Goal: Submit feedback/report problem: Ask a question

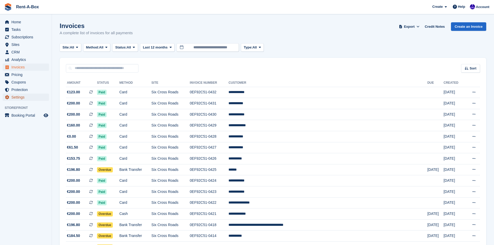
click at [23, 95] on span "Settings" at bounding box center [26, 97] width 31 height 7
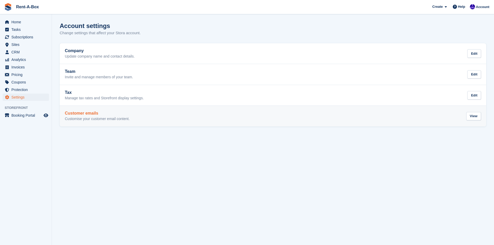
click at [146, 116] on div "Customer emails Customise your customer email content. View" at bounding box center [273, 116] width 416 height 10
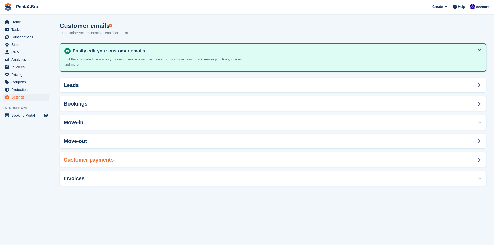
click at [124, 157] on div "Customer payments" at bounding box center [273, 159] width 426 height 15
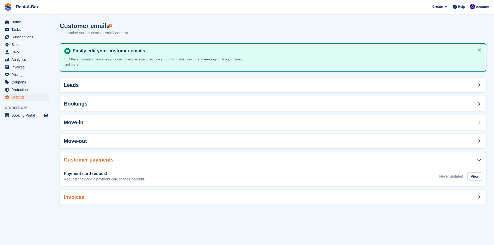
click at [165, 193] on div "Invoices" at bounding box center [273, 197] width 426 height 15
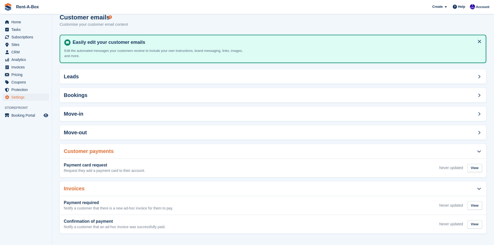
scroll to position [9, 0]
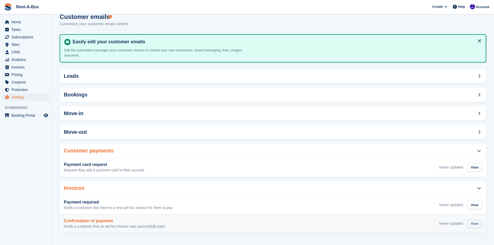
click at [475, 220] on div "View" at bounding box center [474, 224] width 15 height 9
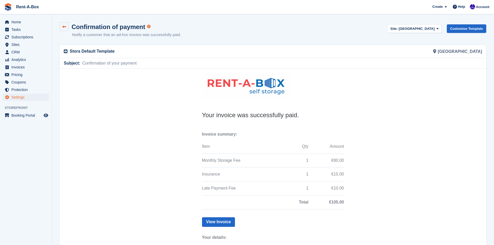
click at [64, 29] on link at bounding box center [64, 26] width 9 height 9
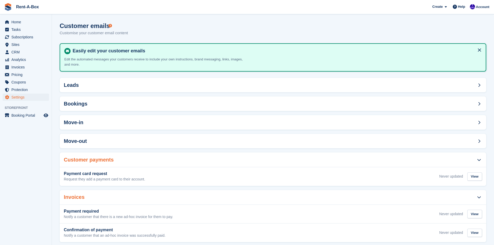
scroll to position [9, 0]
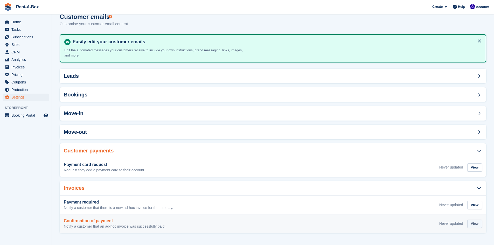
click at [479, 224] on div "View" at bounding box center [474, 224] width 15 height 9
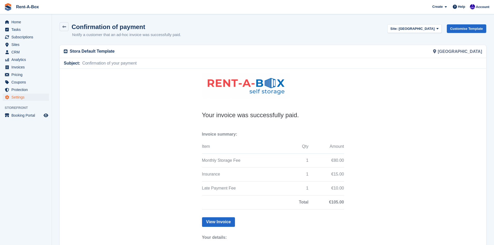
scroll to position [68, 0]
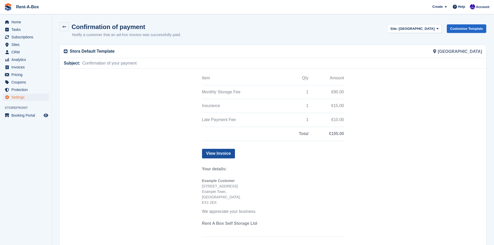
click at [220, 154] on link "View Invoice" at bounding box center [218, 154] width 33 height 10
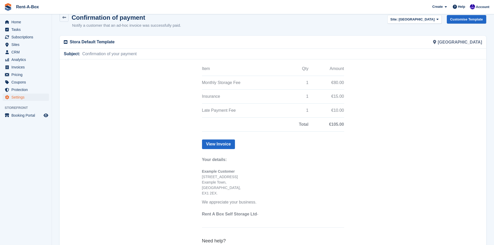
scroll to position [0, 0]
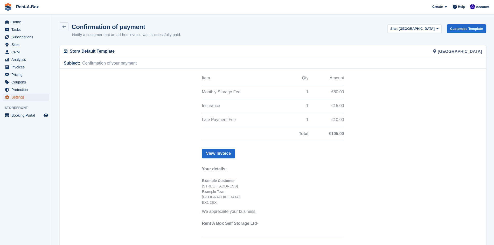
click at [19, 98] on span "Settings" at bounding box center [26, 97] width 31 height 7
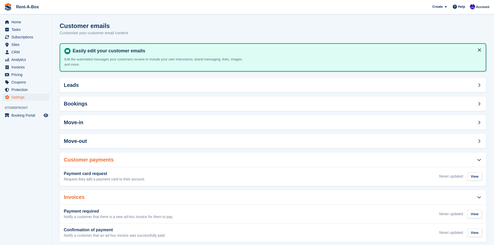
scroll to position [9, 0]
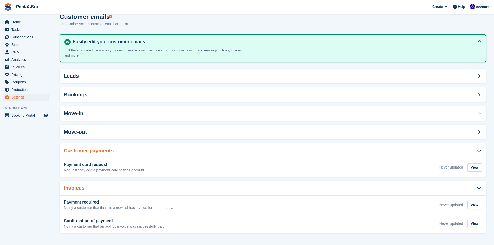
click at [334, 157] on div "Customer payments" at bounding box center [273, 150] width 426 height 15
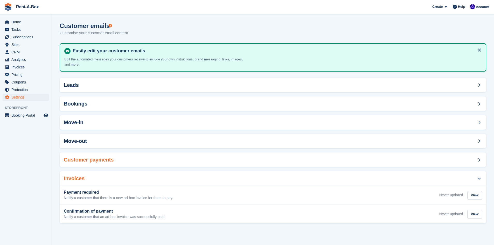
click at [334, 157] on div "Customer payments" at bounding box center [273, 159] width 426 height 15
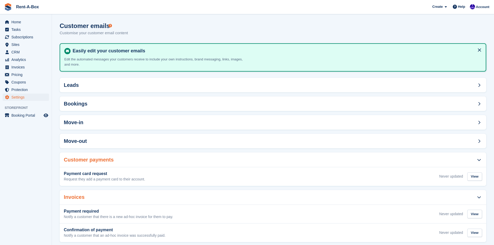
scroll to position [9, 0]
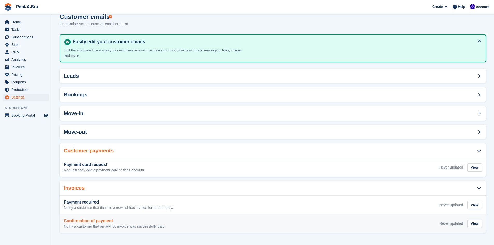
click at [338, 222] on div "Confirmation of payment Notify a customer that an ad-hoc invoice was successful…" at bounding box center [273, 224] width 418 height 10
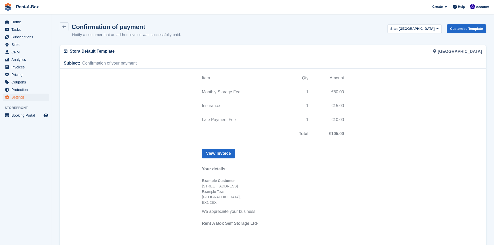
scroll to position [68, 0]
click at [473, 26] on link "Customise Template" at bounding box center [466, 28] width 39 height 9
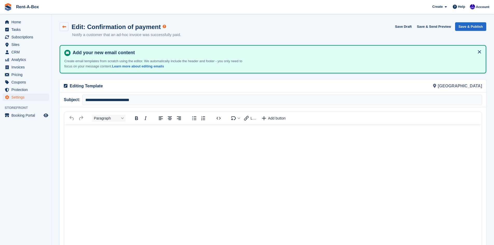
click at [66, 25] on link at bounding box center [64, 26] width 9 height 9
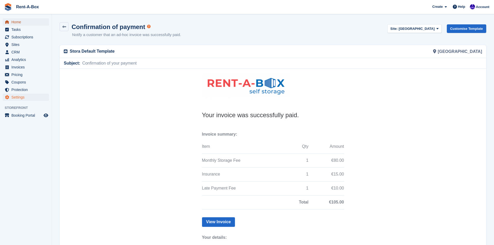
click at [27, 23] on span "Home" at bounding box center [26, 21] width 31 height 7
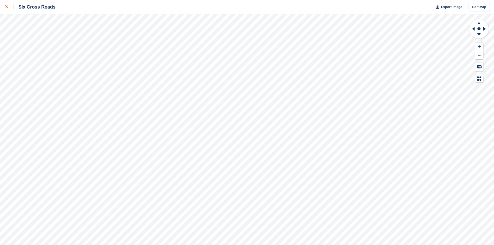
click at [4, 8] on link at bounding box center [7, 7] width 14 height 14
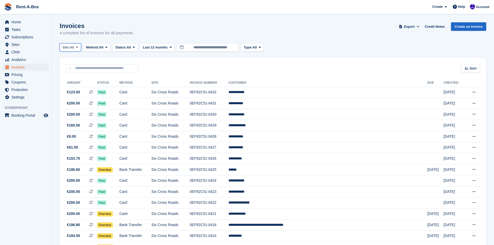
click at [76, 45] on span at bounding box center [77, 47] width 4 height 4
click at [78, 65] on link "Six Cross Roads" at bounding box center [85, 68] width 47 height 9
click at [266, 46] on span "Type:" at bounding box center [270, 47] width 9 height 5
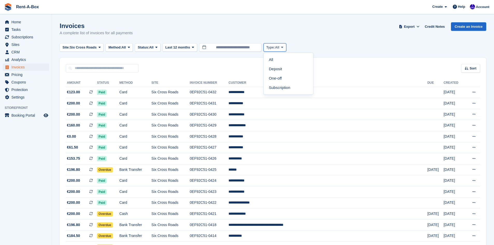
click at [266, 46] on span "Type:" at bounding box center [270, 47] width 9 height 5
click at [473, 10] on div at bounding box center [472, 7] width 5 height 7
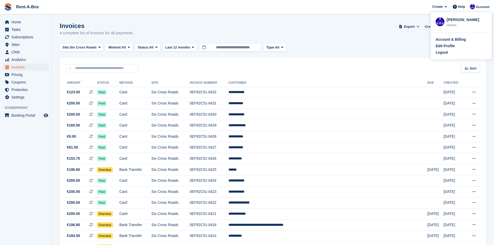
click at [345, 43] on div "Site: Six Cross Roads All Six Cross Roads Ballindud Business Park Method: All A…" at bounding box center [273, 47] width 426 height 9
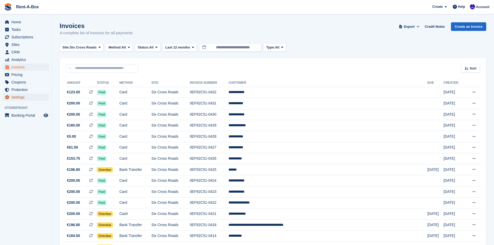
click at [17, 96] on span "Settings" at bounding box center [26, 97] width 31 height 7
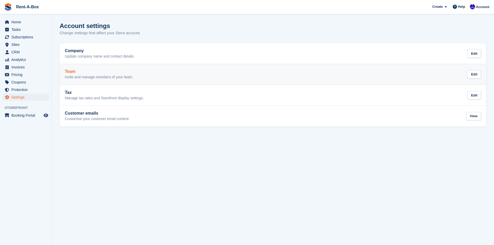
click at [202, 72] on div "Team Invite and manage members of your team. Edit" at bounding box center [273, 74] width 416 height 10
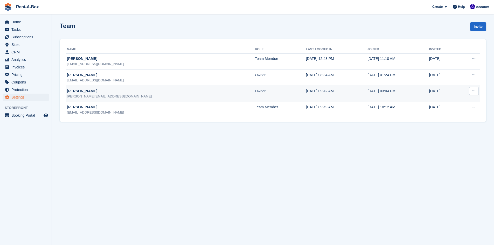
click at [476, 91] on button at bounding box center [474, 91] width 10 height 8
click at [455, 101] on p "Edit team member" at bounding box center [453, 101] width 45 height 7
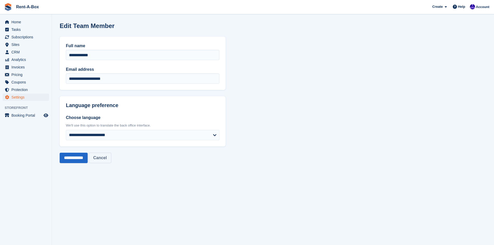
click at [109, 159] on link "Cancel" at bounding box center [100, 158] width 22 height 10
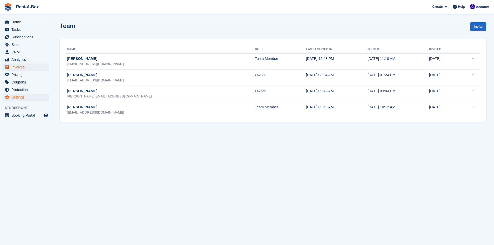
click at [18, 69] on span "Invoices" at bounding box center [26, 67] width 31 height 7
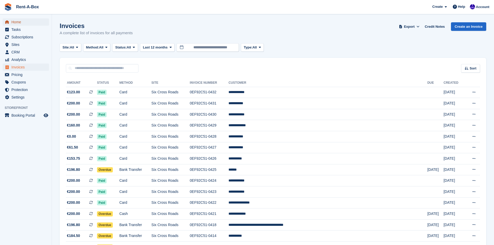
click at [15, 22] on span "Home" at bounding box center [26, 21] width 31 height 7
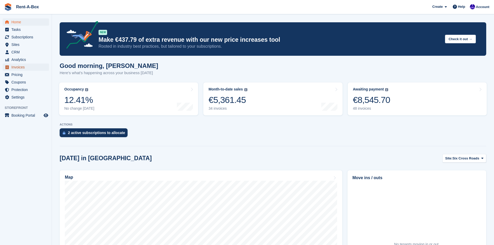
click at [20, 66] on span "Invoices" at bounding box center [26, 67] width 31 height 7
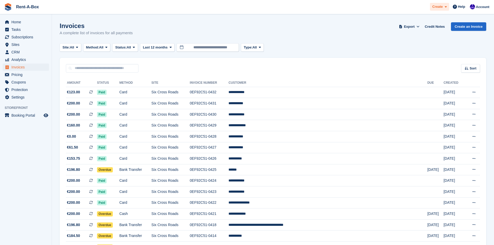
click at [436, 7] on span "Create" at bounding box center [437, 6] width 10 height 5
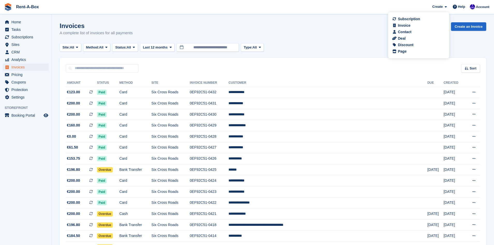
click at [353, 41] on div "Invoices A complete list of invoices for all payments Export Export Invoices Ex…" at bounding box center [273, 32] width 426 height 20
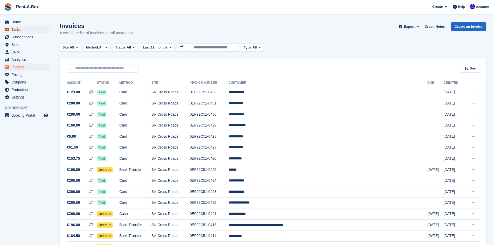
click at [16, 32] on span "Tasks" at bounding box center [26, 29] width 31 height 7
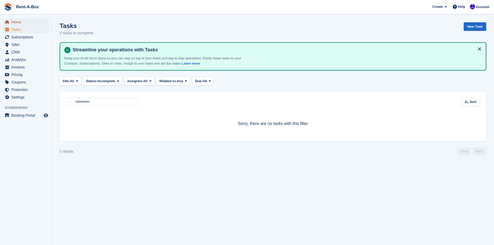
click at [15, 22] on span "Home" at bounding box center [26, 21] width 31 height 7
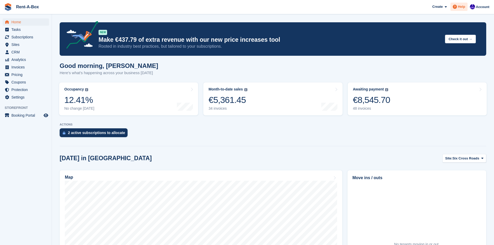
click at [458, 7] on span at bounding box center [455, 7] width 6 height 6
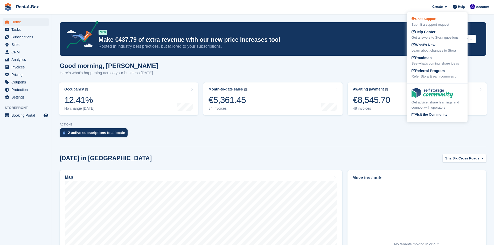
click at [425, 18] on span "Chat Support" at bounding box center [423, 19] width 25 height 4
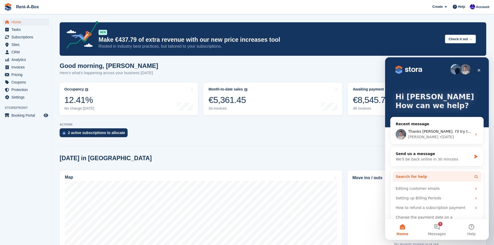
scroll to position [10, 0]
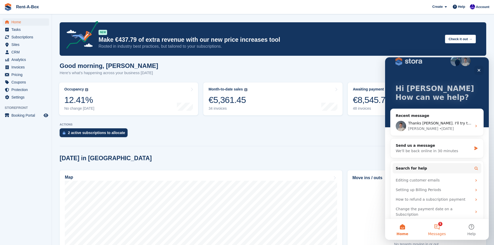
click at [438, 229] on button "5 Messages" at bounding box center [436, 229] width 34 height 21
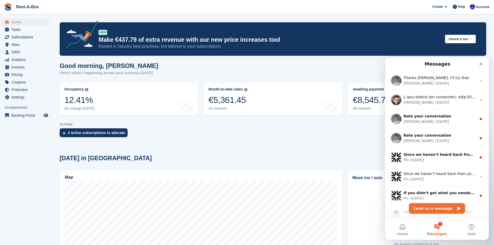
click at [433, 209] on button "Send us a message" at bounding box center [437, 208] width 56 height 10
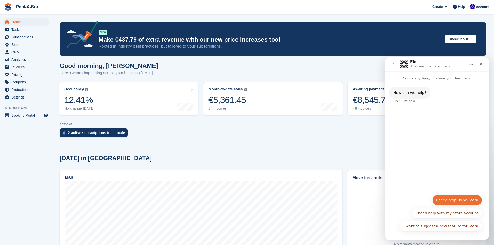
click at [452, 200] on button "I need help using Stora" at bounding box center [457, 200] width 50 height 10
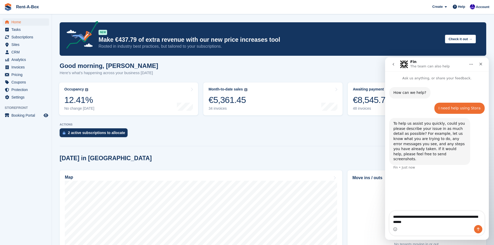
type textarea "**********"
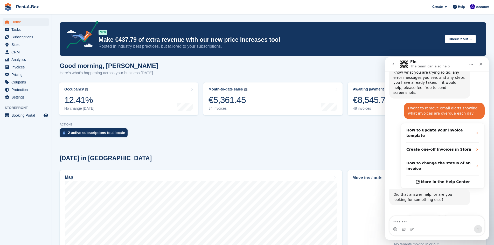
scroll to position [69, 0]
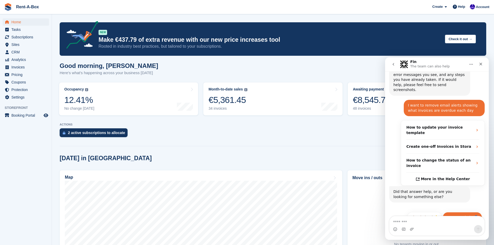
click at [455, 212] on button "Get more help 👤" at bounding box center [462, 217] width 39 height 10
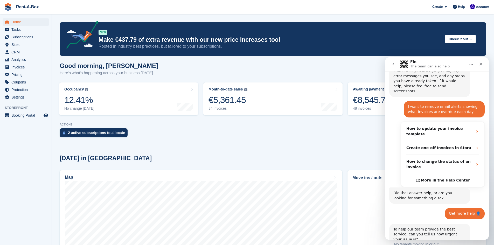
scroll to position [121, 0]
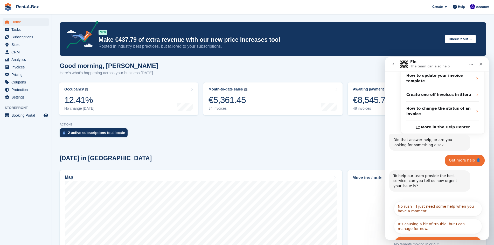
click at [462, 236] on button "It's urgent and stopping me from doing my work." at bounding box center [438, 243] width 88 height 15
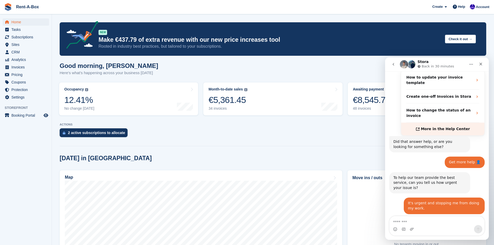
scroll to position [152, 0]
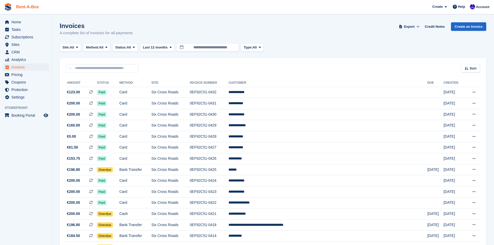
click at [18, 4] on link "Rent-A-Box" at bounding box center [27, 7] width 27 height 9
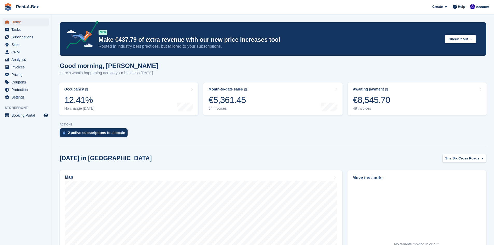
click at [15, 23] on span "Home" at bounding box center [26, 21] width 31 height 7
click at [94, 135] on div "2 active subscriptions to allocate" at bounding box center [96, 133] width 57 height 4
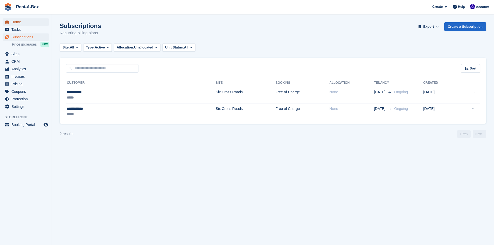
click at [14, 23] on span "Home" at bounding box center [26, 21] width 31 height 7
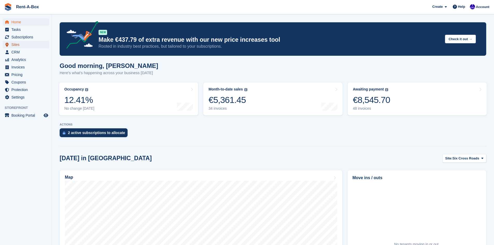
click at [19, 45] on span "Sites" at bounding box center [26, 44] width 31 height 7
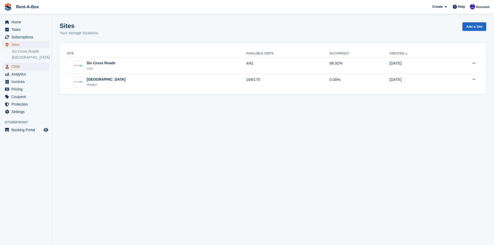
click at [17, 70] on span "CRM" at bounding box center [26, 66] width 31 height 7
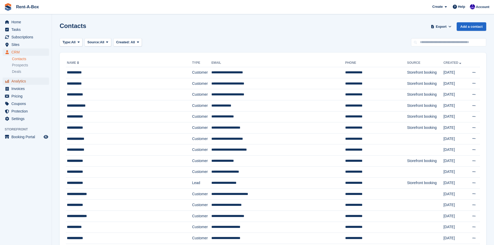
click at [19, 81] on span "Analytics" at bounding box center [26, 81] width 31 height 7
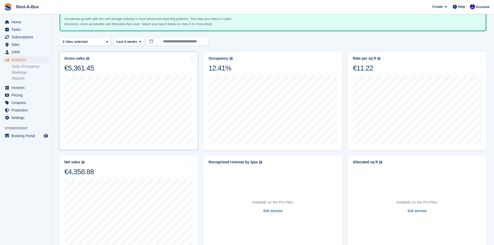
scroll to position [34, 0]
click at [24, 88] on span "Invoices" at bounding box center [26, 87] width 31 height 7
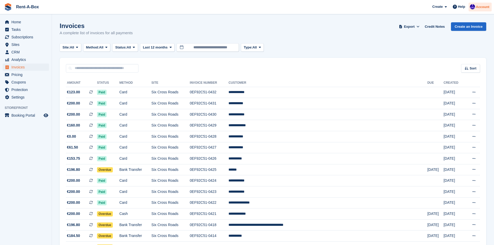
click at [479, 9] on span "Account" at bounding box center [482, 6] width 13 height 5
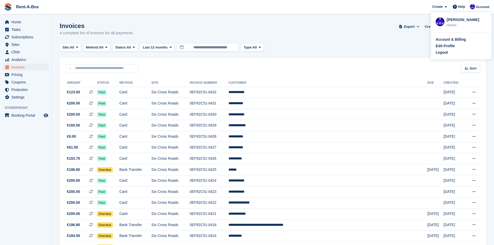
click at [394, 45] on div "Site: All All Six Cross Roads Ballindud Business Park Method: All All Bank Tran…" at bounding box center [273, 47] width 426 height 9
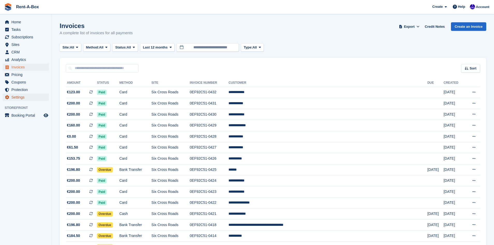
click at [18, 97] on span "Settings" at bounding box center [26, 97] width 31 height 7
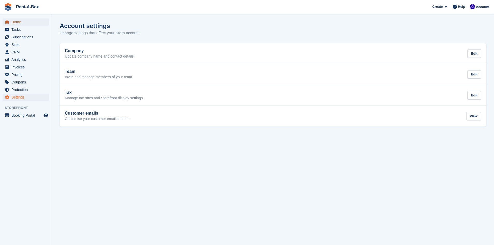
click at [15, 21] on span "Home" at bounding box center [26, 21] width 31 height 7
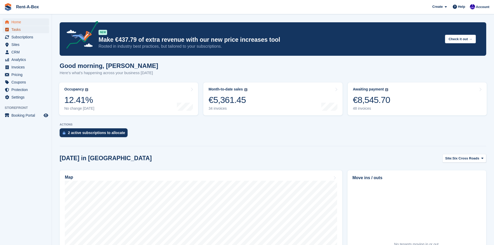
click at [16, 30] on span "Tasks" at bounding box center [26, 29] width 31 height 7
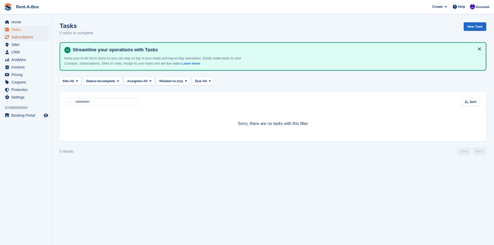
click at [18, 35] on span "Subscriptions" at bounding box center [26, 36] width 31 height 7
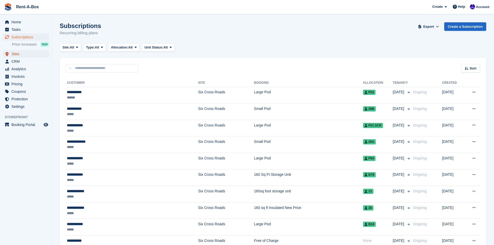
click at [20, 53] on span "Sites" at bounding box center [26, 53] width 31 height 7
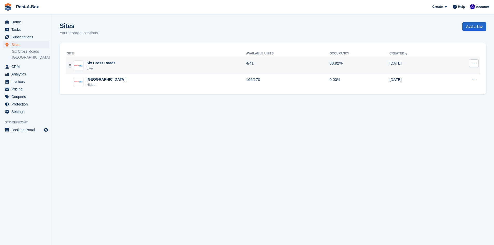
click at [132, 59] on td "Six Cross Roads Live" at bounding box center [156, 66] width 180 height 16
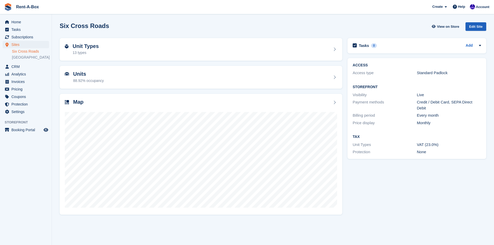
click at [473, 28] on div "Edit Site" at bounding box center [475, 26] width 21 height 9
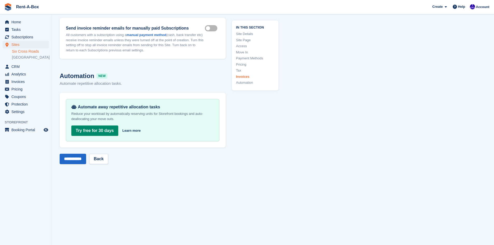
scroll to position [2058, 0]
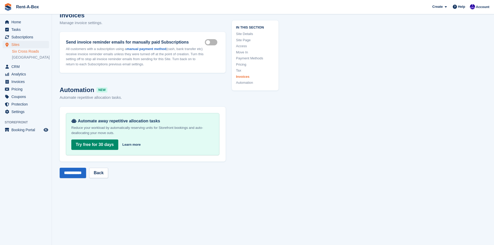
click at [244, 77] on link "Invoices" at bounding box center [255, 76] width 38 height 5
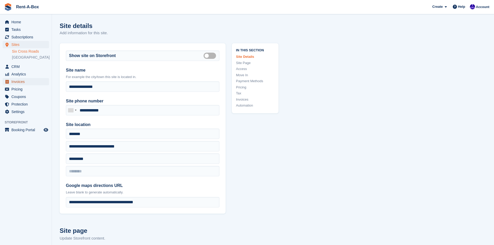
click at [23, 83] on span "Invoices" at bounding box center [26, 81] width 31 height 7
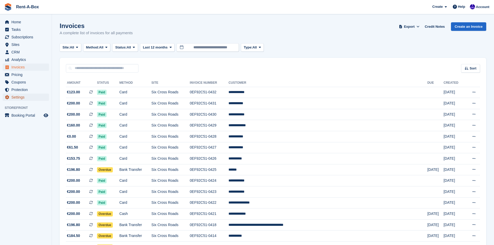
click at [17, 96] on span "Settings" at bounding box center [26, 97] width 31 height 7
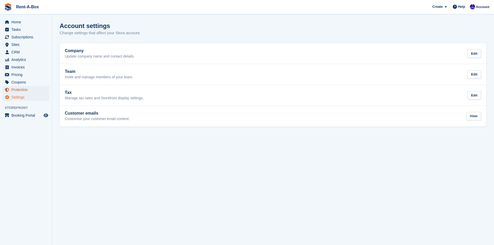
click at [17, 89] on span "Protection" at bounding box center [26, 89] width 31 height 7
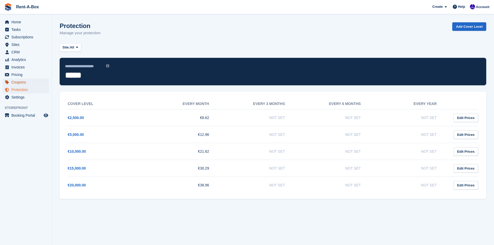
click at [20, 80] on span "Coupons" at bounding box center [26, 82] width 31 height 7
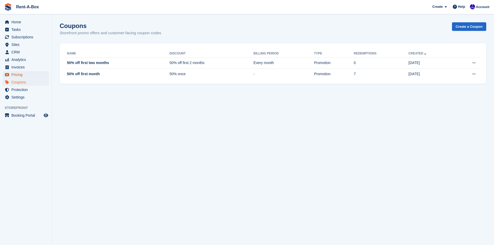
click at [17, 75] on span "Pricing" at bounding box center [26, 74] width 31 height 7
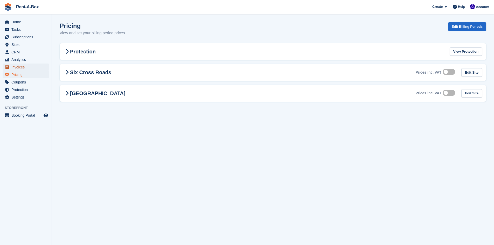
click at [19, 69] on span "Invoices" at bounding box center [26, 67] width 31 height 7
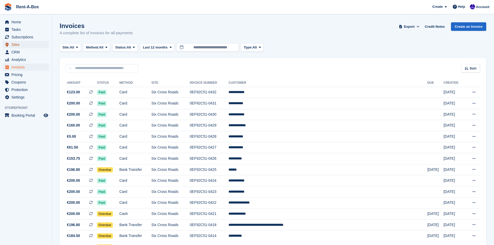
click at [16, 47] on span "Sites" at bounding box center [26, 44] width 31 height 7
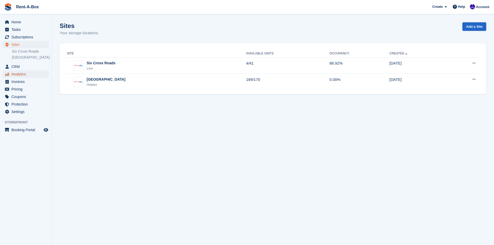
click at [17, 76] on span "Analytics" at bounding box center [26, 74] width 31 height 7
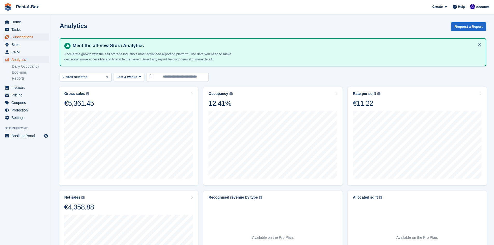
click at [17, 36] on span "Subscriptions" at bounding box center [26, 36] width 31 height 7
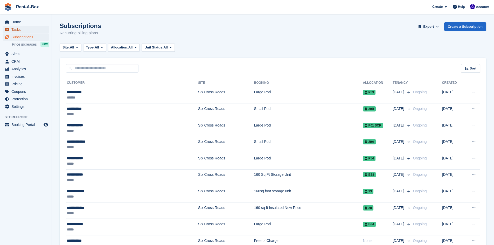
click at [19, 29] on span "Tasks" at bounding box center [26, 29] width 31 height 7
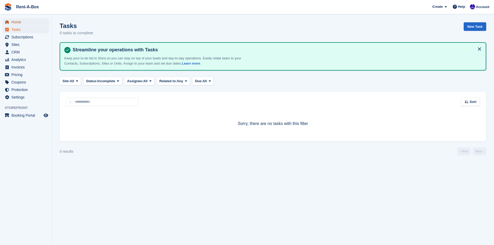
click at [17, 25] on span "Home" at bounding box center [26, 21] width 31 height 7
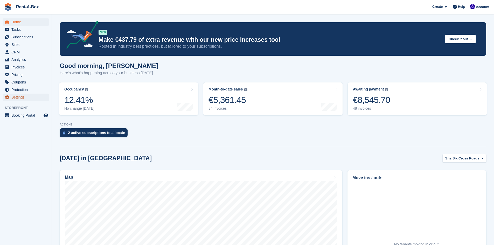
click at [17, 97] on span "Settings" at bounding box center [26, 97] width 31 height 7
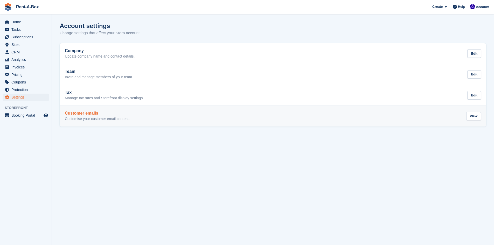
click at [165, 115] on div "Customer emails Customise your customer email content. View" at bounding box center [273, 116] width 416 height 10
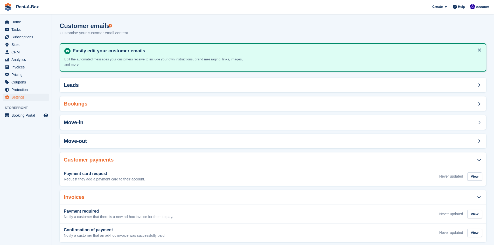
click at [341, 105] on div "Bookings" at bounding box center [273, 103] width 426 height 15
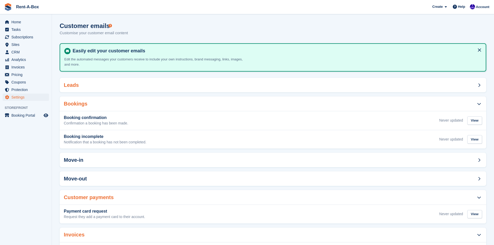
click at [219, 89] on div "Leads" at bounding box center [273, 85] width 426 height 15
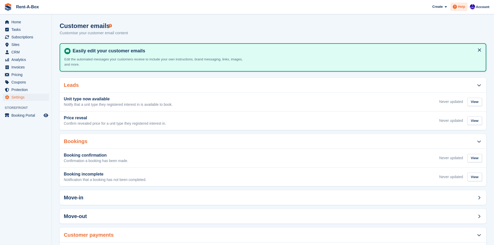
click at [465, 5] on span "Help" at bounding box center [461, 6] width 7 height 5
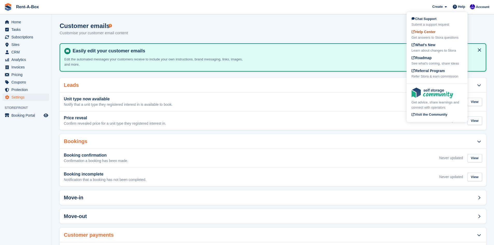
click at [431, 33] on span "Help Center" at bounding box center [423, 32] width 24 height 4
